Goal: Communication & Community: Answer question/provide support

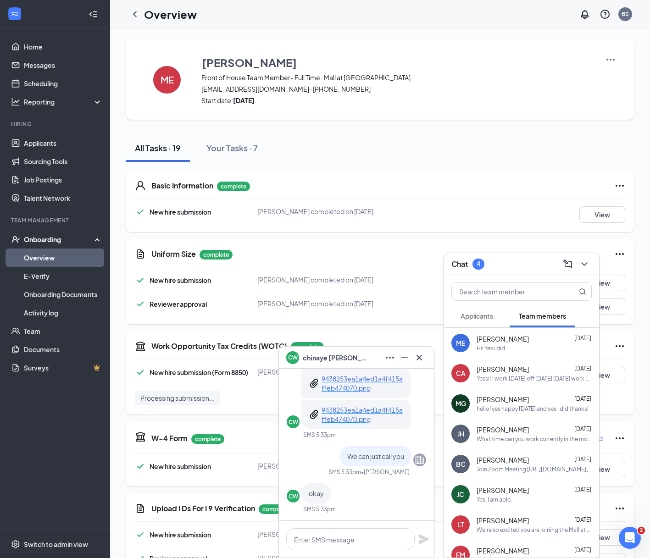
click at [489, 314] on span "Applicants" at bounding box center [476, 316] width 33 height 8
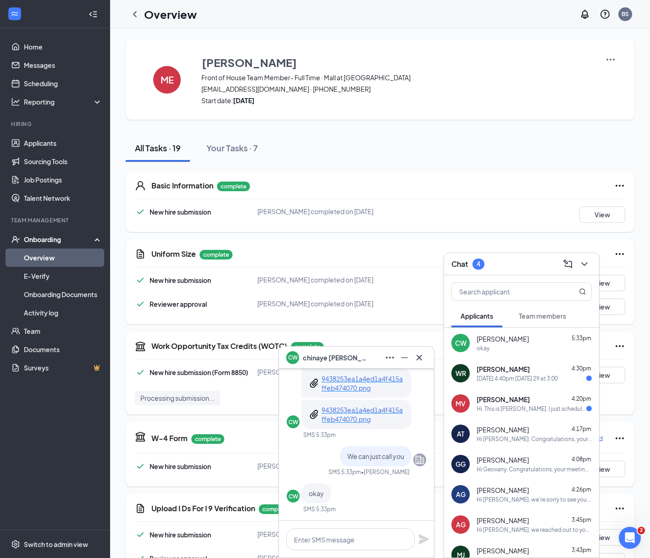
click at [528, 418] on div "MV [PERSON_NAME] 4:20pm Hi. This is [PERSON_NAME]. I just scheduled an intervie…" at bounding box center [521, 403] width 155 height 30
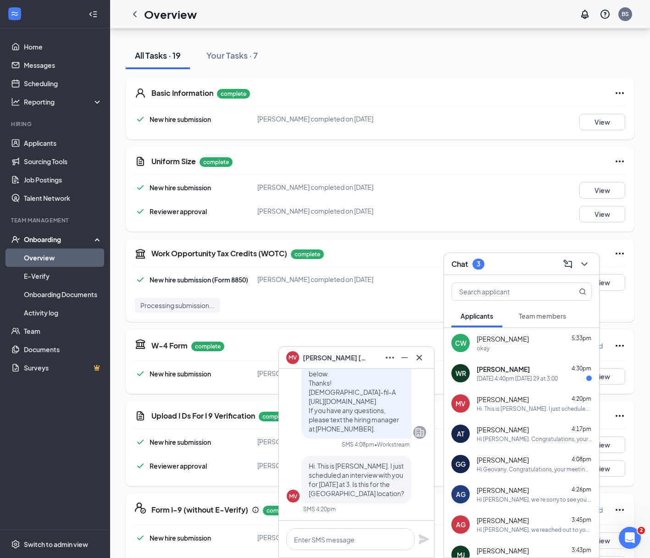
scroll to position [95, 0]
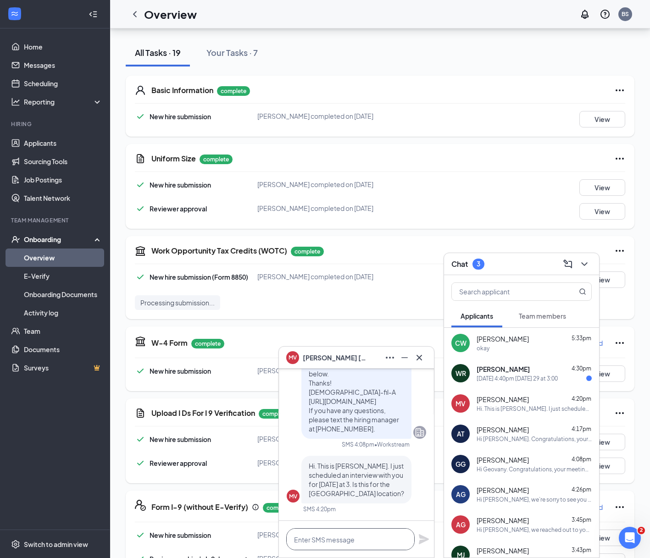
click at [348, 538] on textarea at bounding box center [350, 539] width 128 height 22
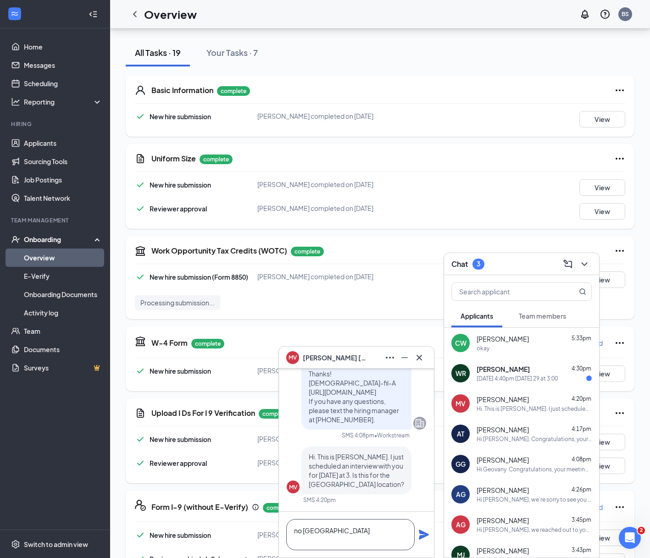
type textarea "no [GEOGRAPHIC_DATA]"
click at [422, 538] on icon "Plane" at bounding box center [424, 535] width 10 height 10
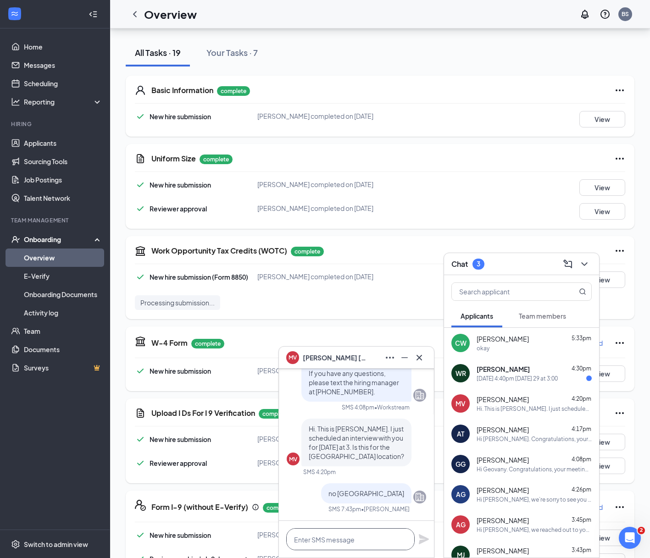
click at [386, 541] on textarea at bounding box center [350, 539] width 128 height 22
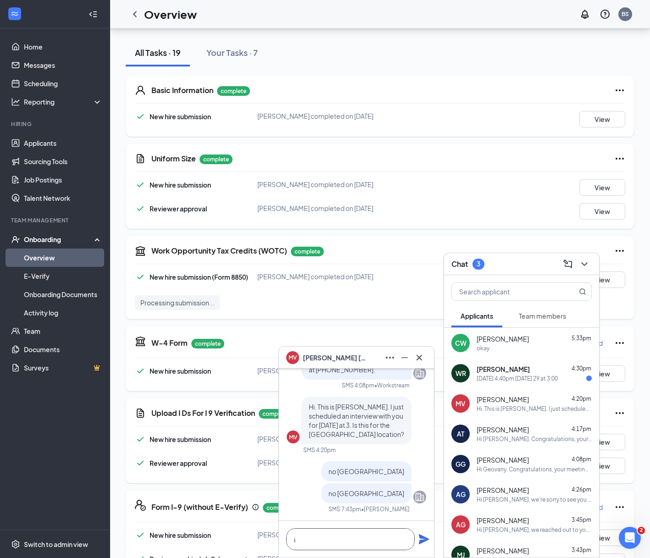
scroll to position [0, 0]
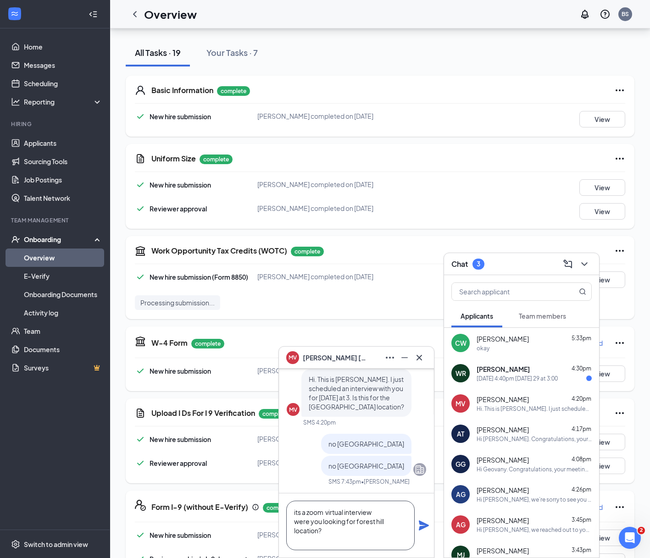
type textarea "its a zoom virtual interview were you looking for forest hill location?"
click at [421, 526] on icon "Plane" at bounding box center [424, 525] width 10 height 10
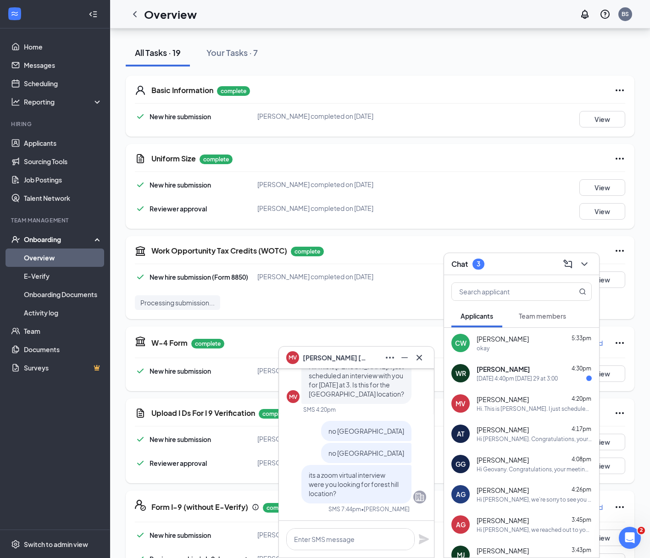
scroll to position [0, 0]
